Goal: Use online tool/utility: Utilize a website feature to perform a specific function

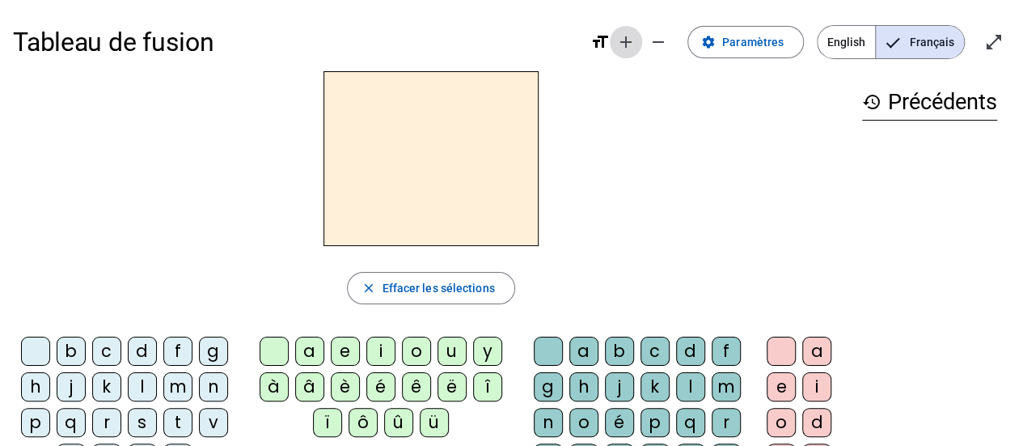
click at [636, 40] on mat-icon "add" at bounding box center [625, 41] width 19 height 19
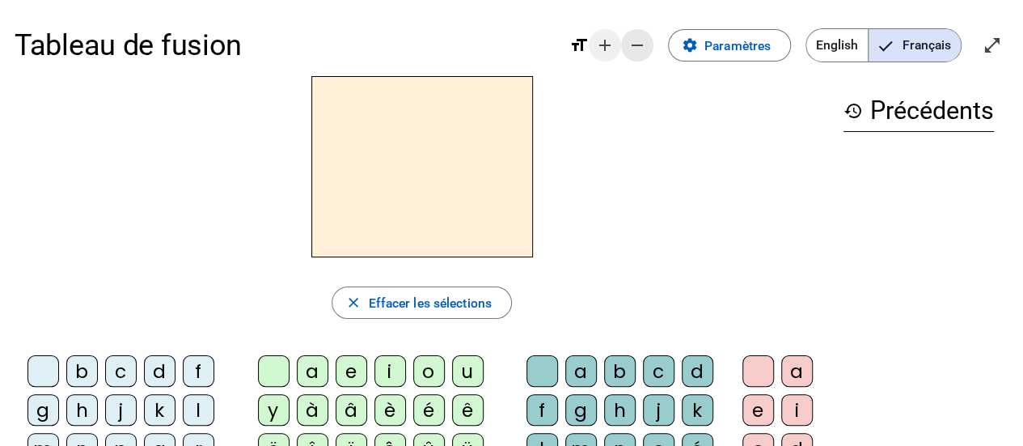
click at [638, 40] on mat-icon "remove" at bounding box center [636, 45] width 19 height 19
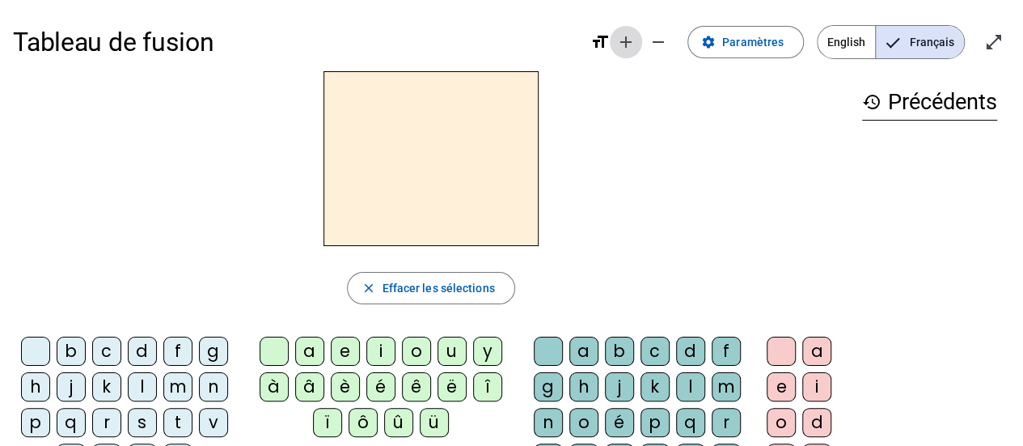
click at [636, 40] on mat-icon "add" at bounding box center [625, 41] width 19 height 19
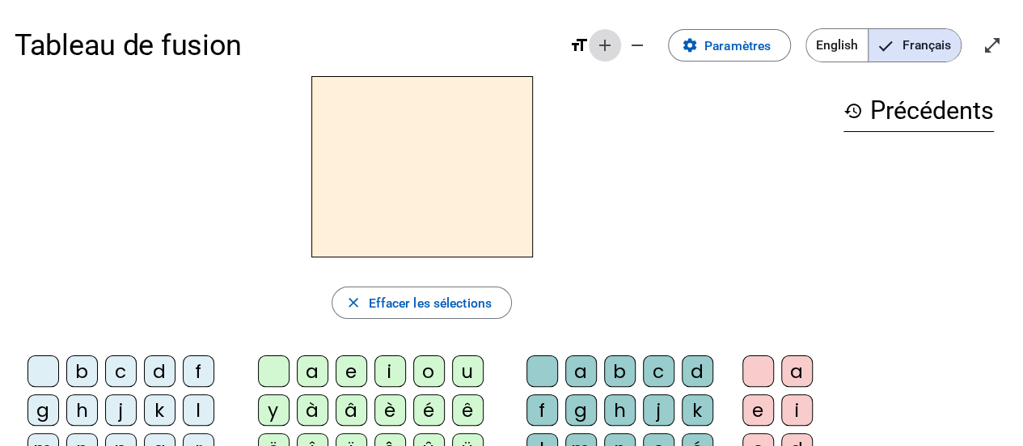
click at [611, 45] on mat-icon "add" at bounding box center [604, 45] width 19 height 19
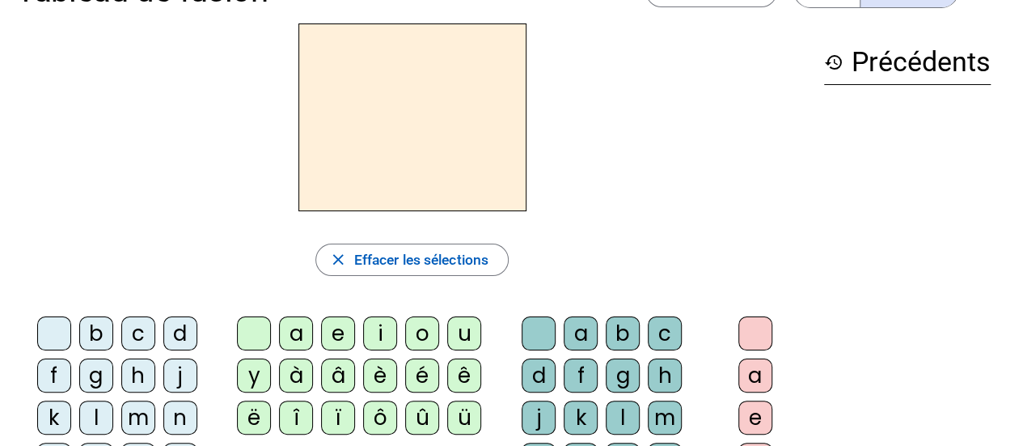
scroll to position [58, 0]
click at [341, 377] on div "â" at bounding box center [338, 374] width 34 height 34
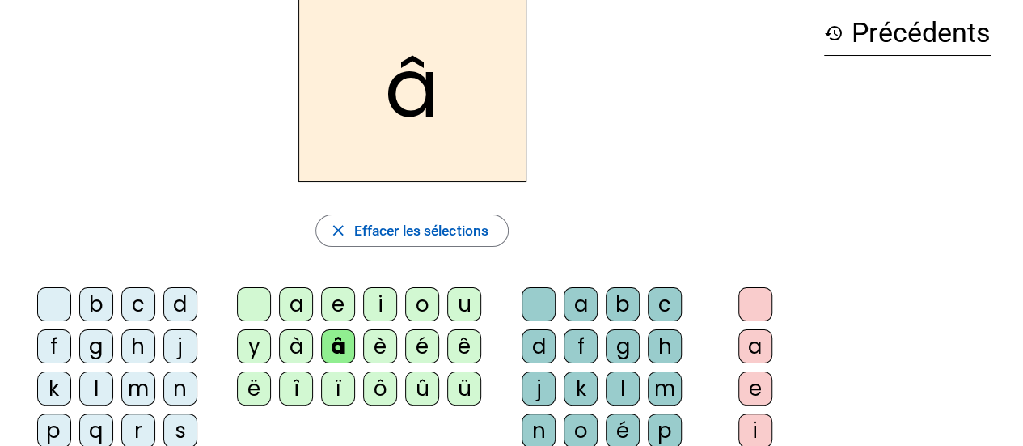
scroll to position [90, 0]
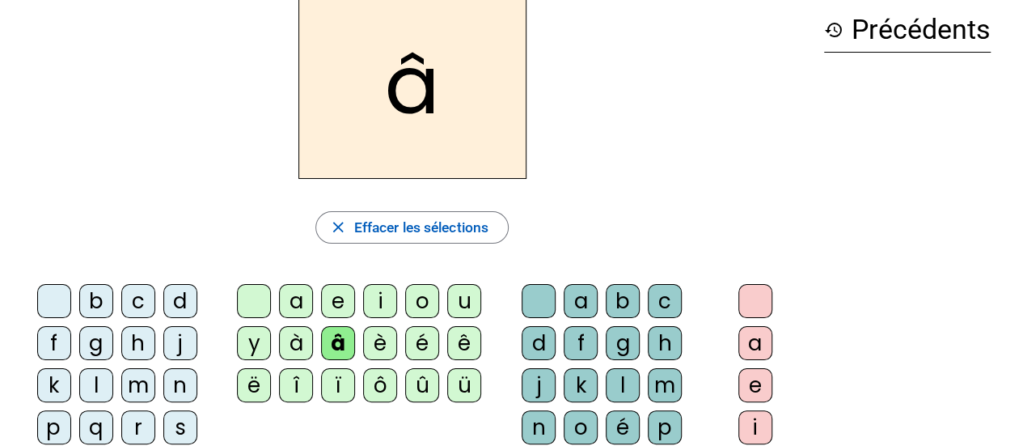
click at [545, 425] on div "n" at bounding box center [539, 427] width 34 height 34
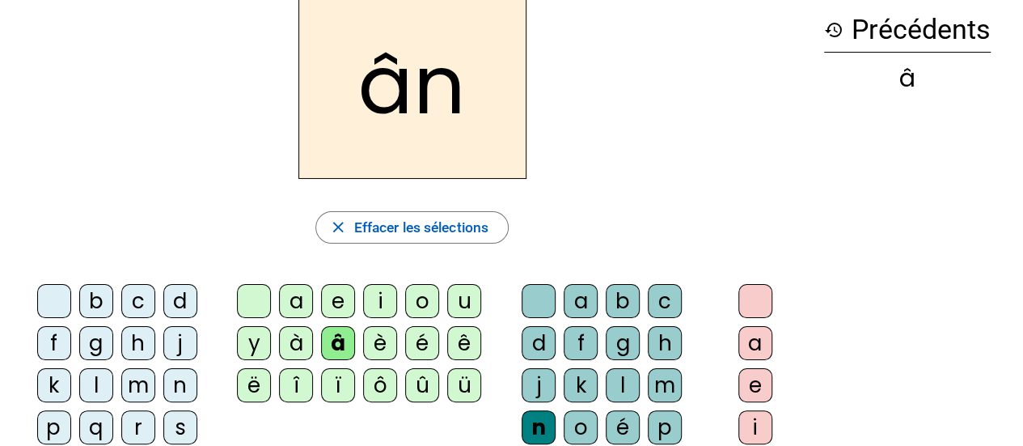
click at [765, 379] on div "e" at bounding box center [755, 385] width 34 height 34
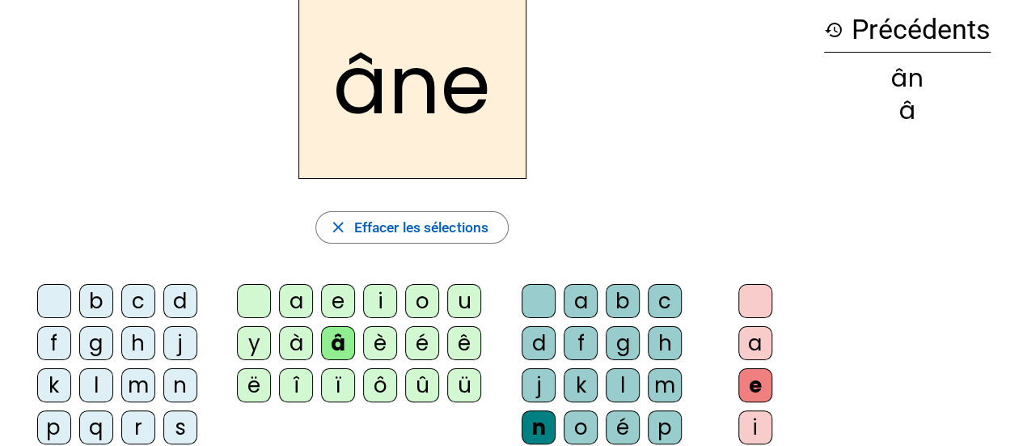
click at [669, 387] on div "m" at bounding box center [665, 385] width 34 height 34
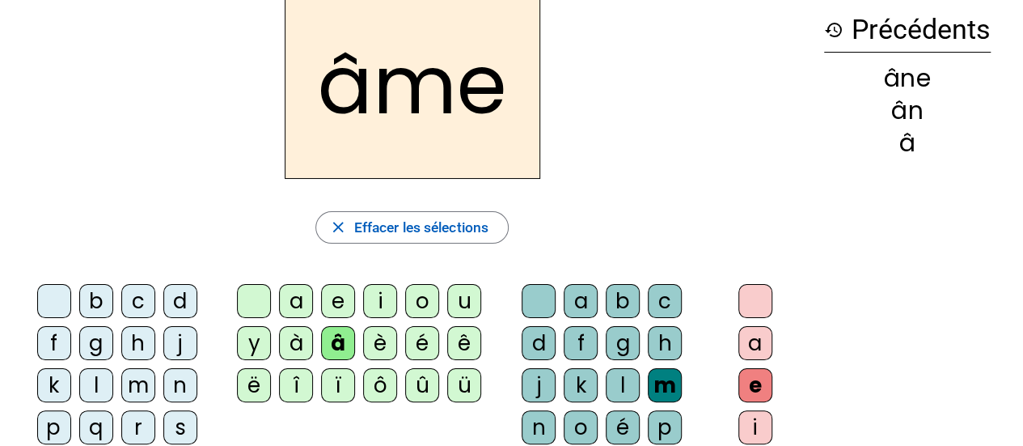
click at [626, 341] on div "g" at bounding box center [623, 343] width 34 height 34
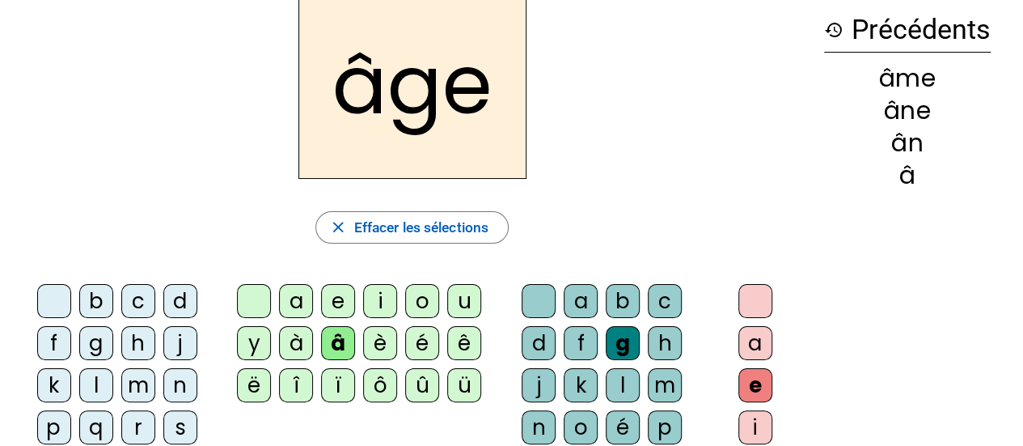
click at [301, 300] on div "a" at bounding box center [296, 301] width 34 height 34
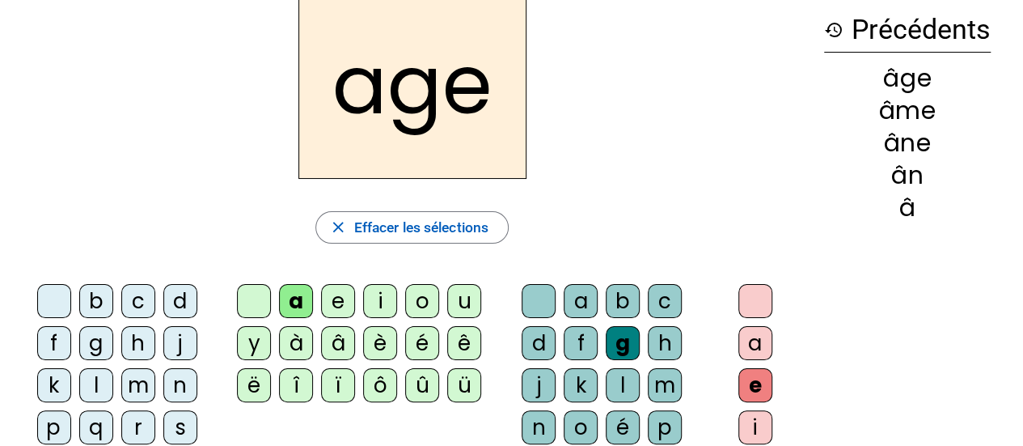
click at [45, 431] on div "p" at bounding box center [54, 427] width 34 height 34
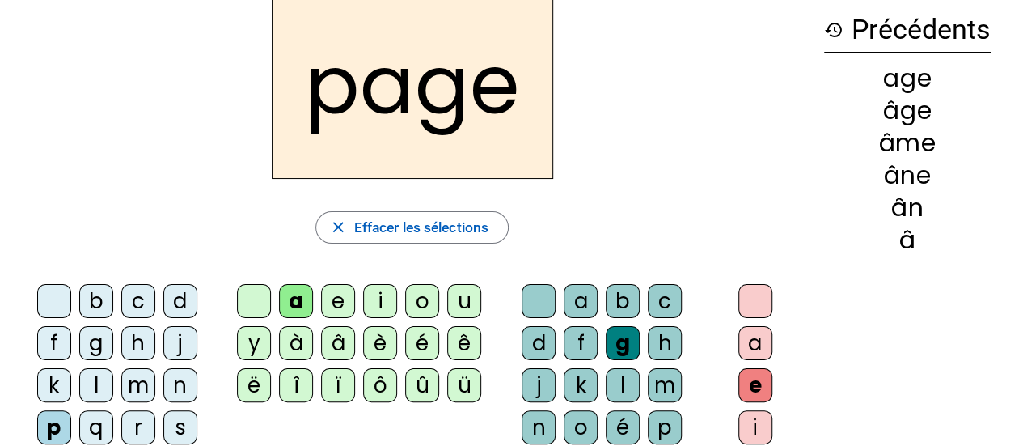
click at [183, 423] on div "s" at bounding box center [180, 427] width 34 height 34
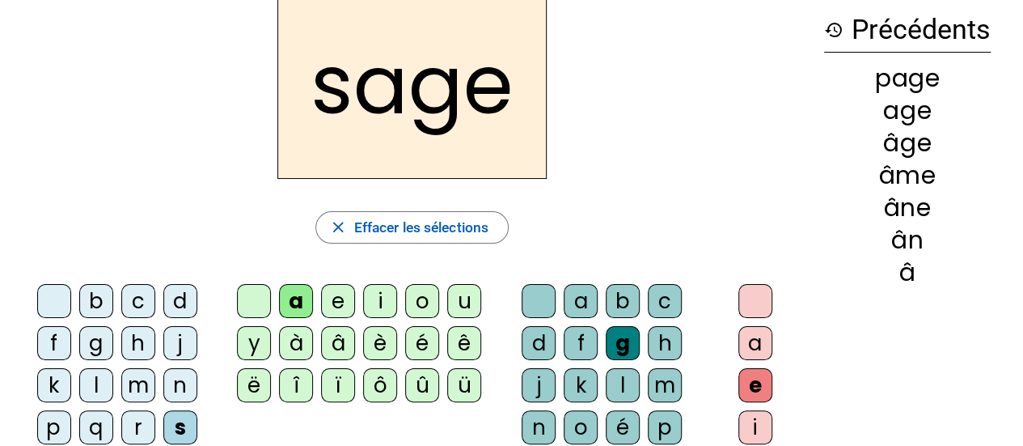
click at [547, 419] on div "n" at bounding box center [539, 427] width 34 height 34
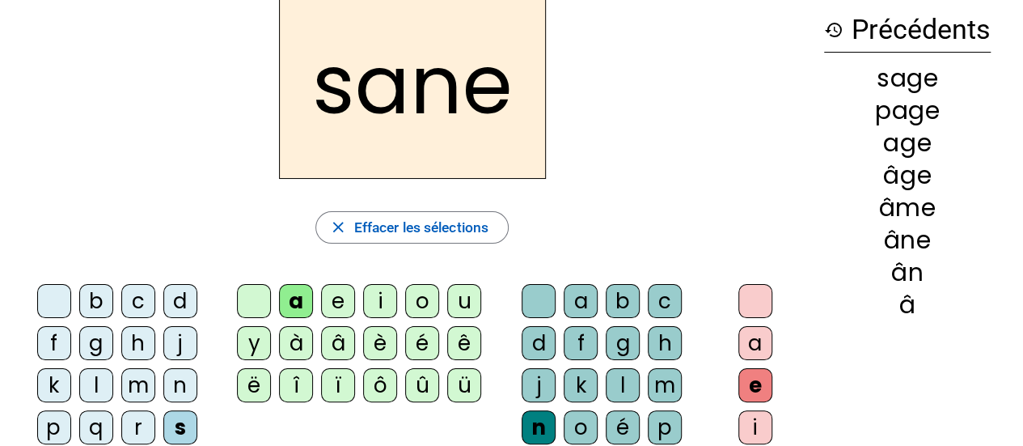
click at [631, 336] on div "g" at bounding box center [623, 343] width 34 height 34
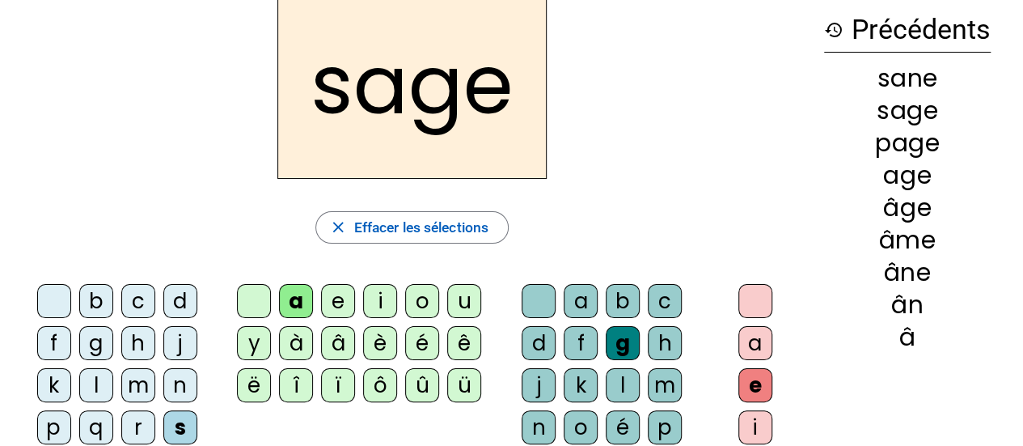
click at [175, 381] on div "n" at bounding box center [180, 385] width 34 height 34
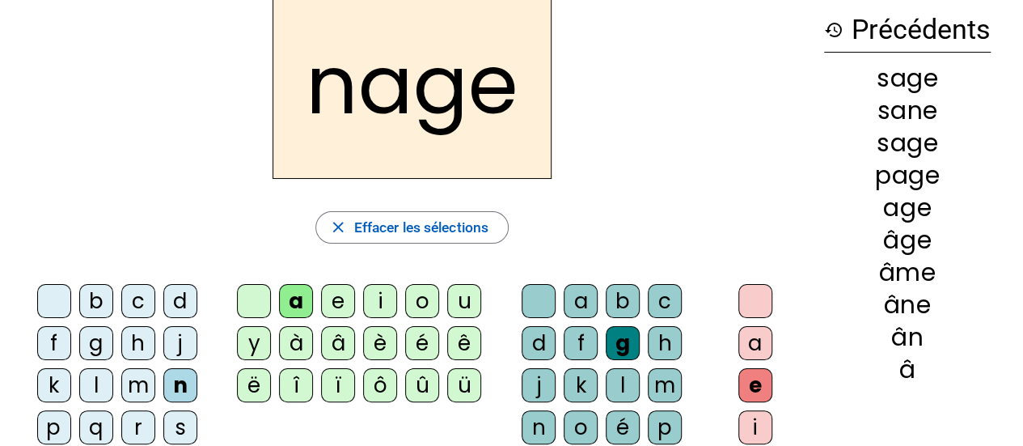
click at [141, 385] on div "m" at bounding box center [138, 385] width 34 height 34
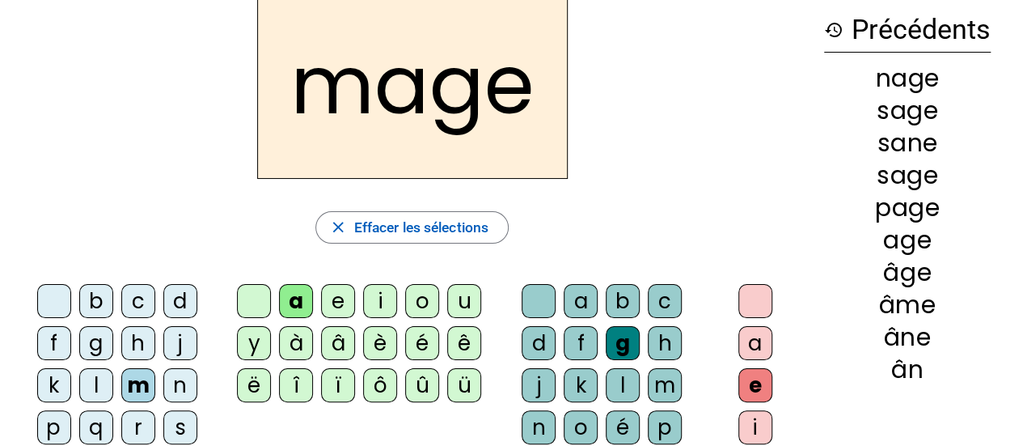
click at [468, 297] on div "u" at bounding box center [464, 301] width 34 height 34
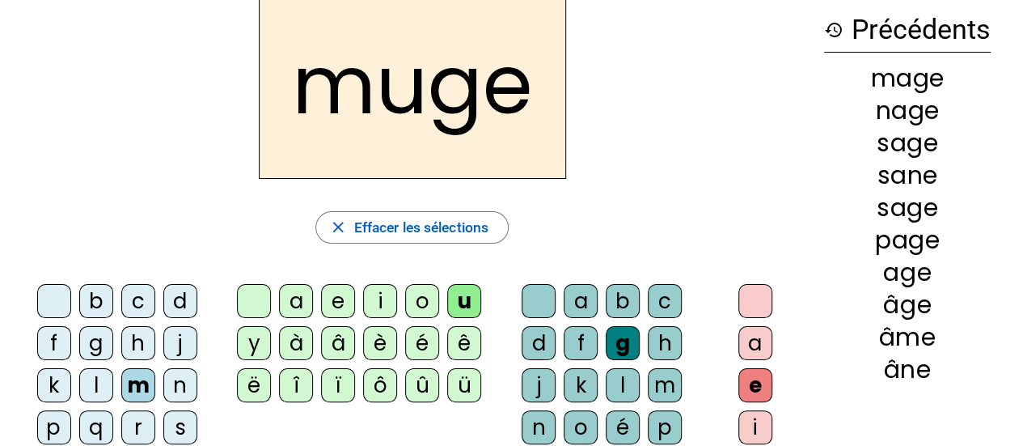
click at [628, 391] on div "l" at bounding box center [623, 385] width 34 height 34
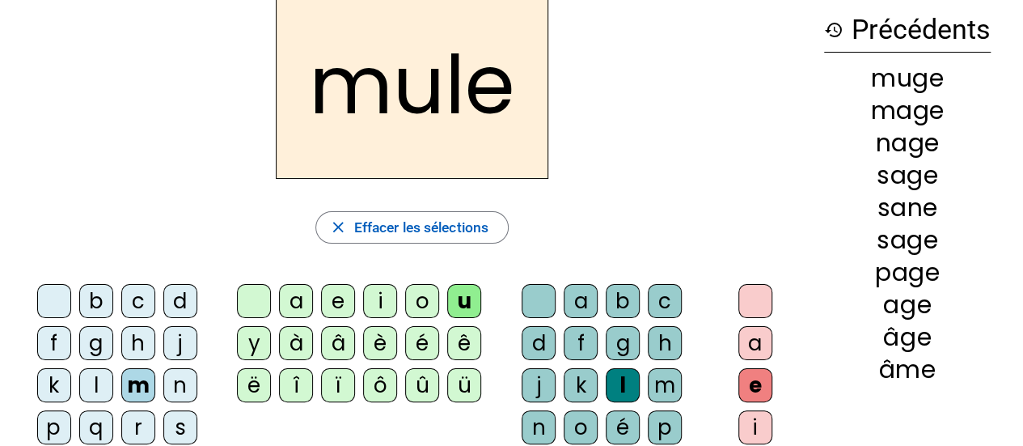
click at [621, 335] on div "g" at bounding box center [623, 343] width 34 height 34
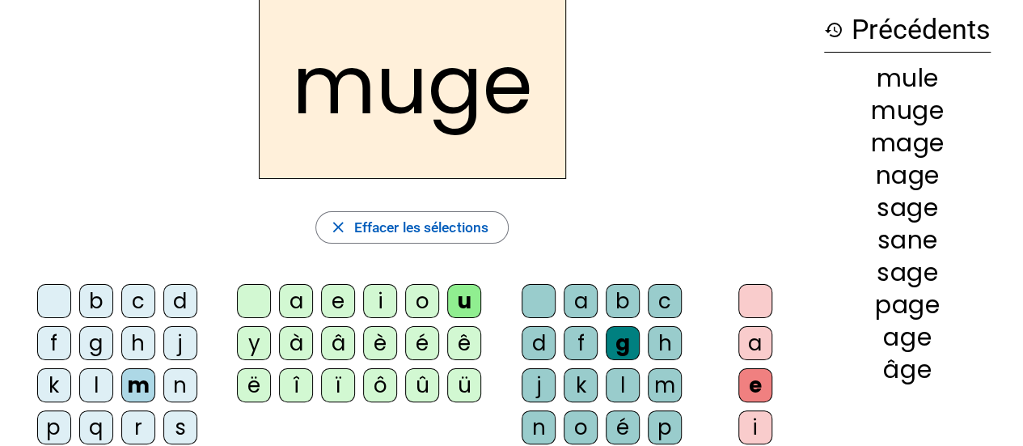
click at [102, 383] on div "l" at bounding box center [96, 385] width 34 height 34
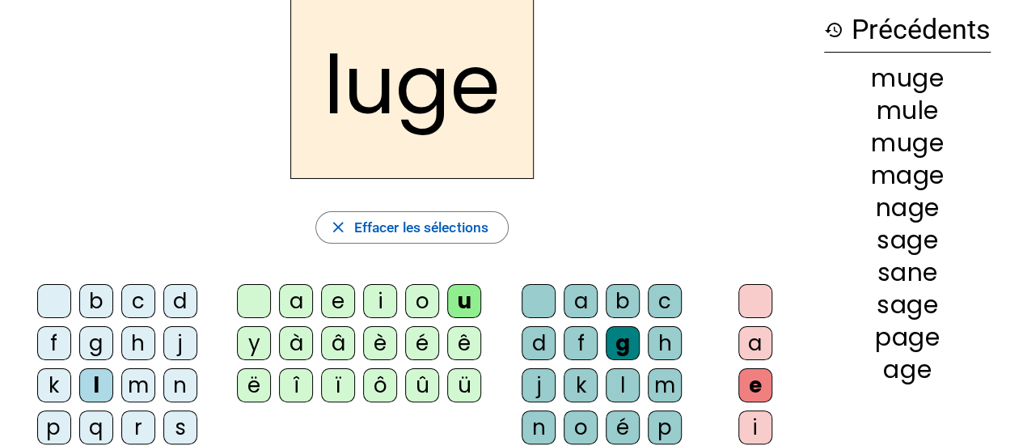
click at [423, 298] on div "o" at bounding box center [422, 301] width 34 height 34
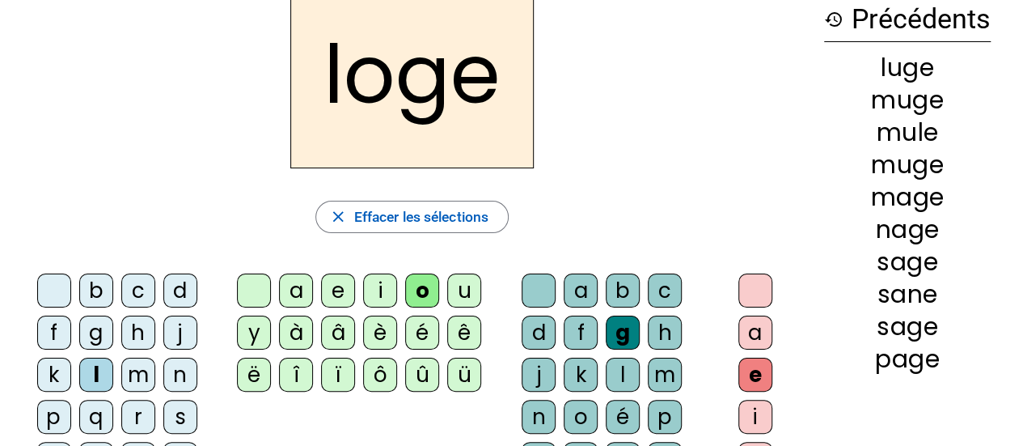
scroll to position [99, 0]
